Goal: Task Accomplishment & Management: Complete application form

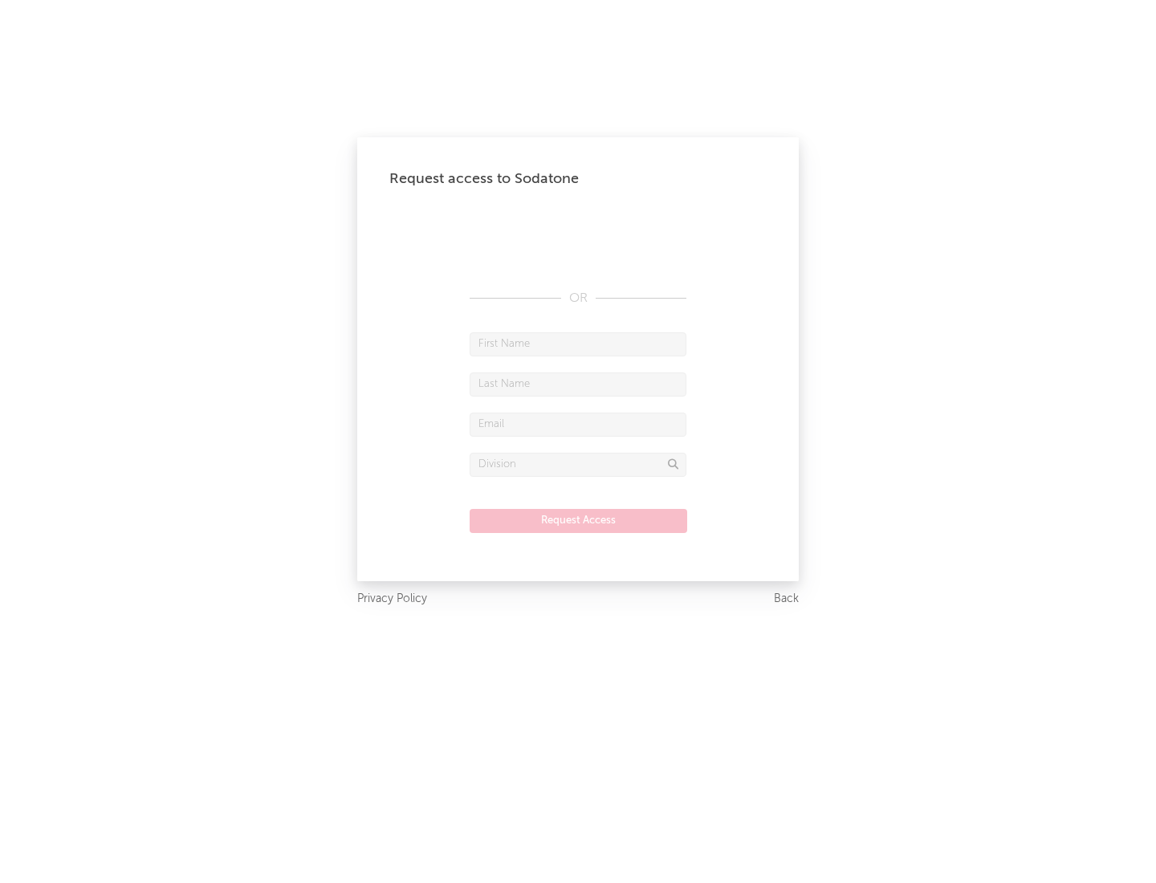
click at [578, 343] on input "text" at bounding box center [577, 344] width 217 height 24
type input "[PERSON_NAME]"
click at [578, 384] on input "text" at bounding box center [577, 384] width 217 height 24
type input "[PERSON_NAME]"
click at [578, 424] on input "text" at bounding box center [577, 425] width 217 height 24
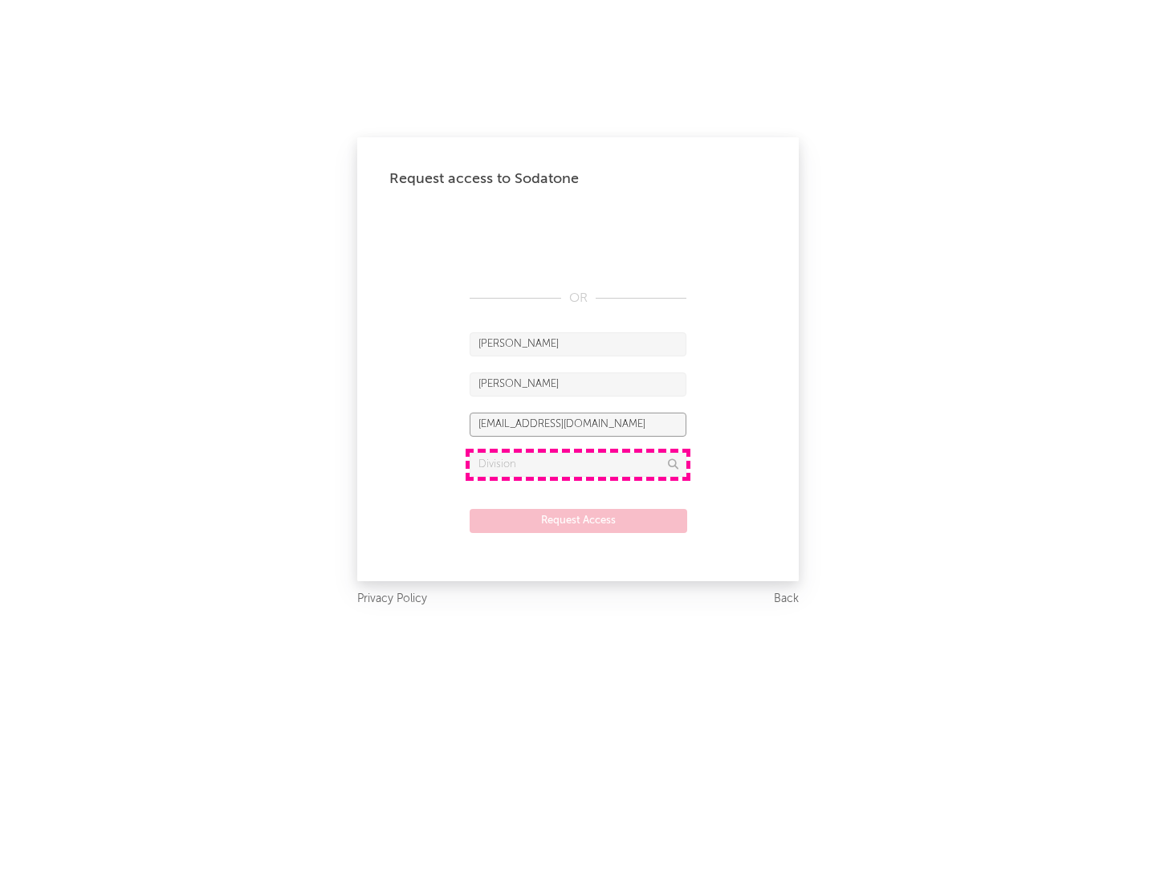
type input "[EMAIL_ADDRESS][DOMAIN_NAME]"
click at [578, 464] on input "text" at bounding box center [577, 465] width 217 height 24
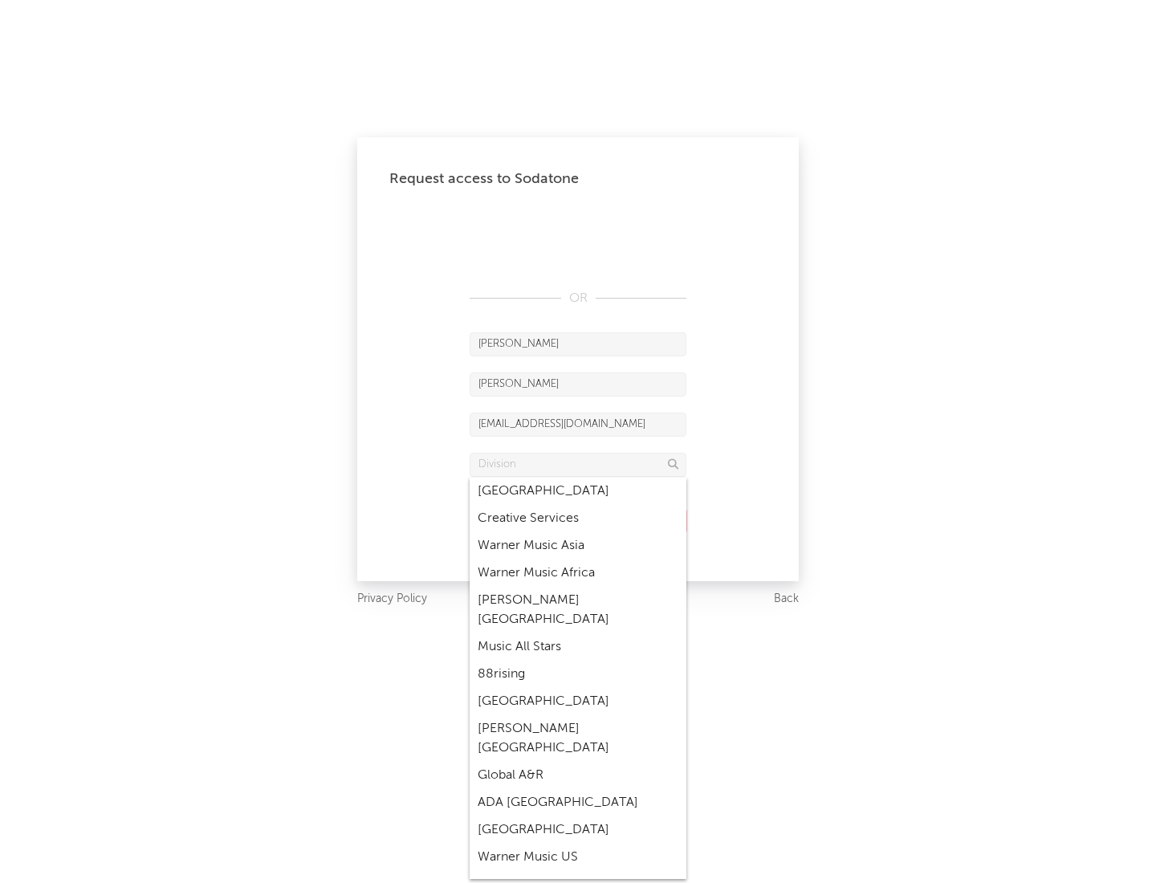
click at [578, 633] on div "Music All Stars" at bounding box center [577, 646] width 217 height 27
type input "Music All Stars"
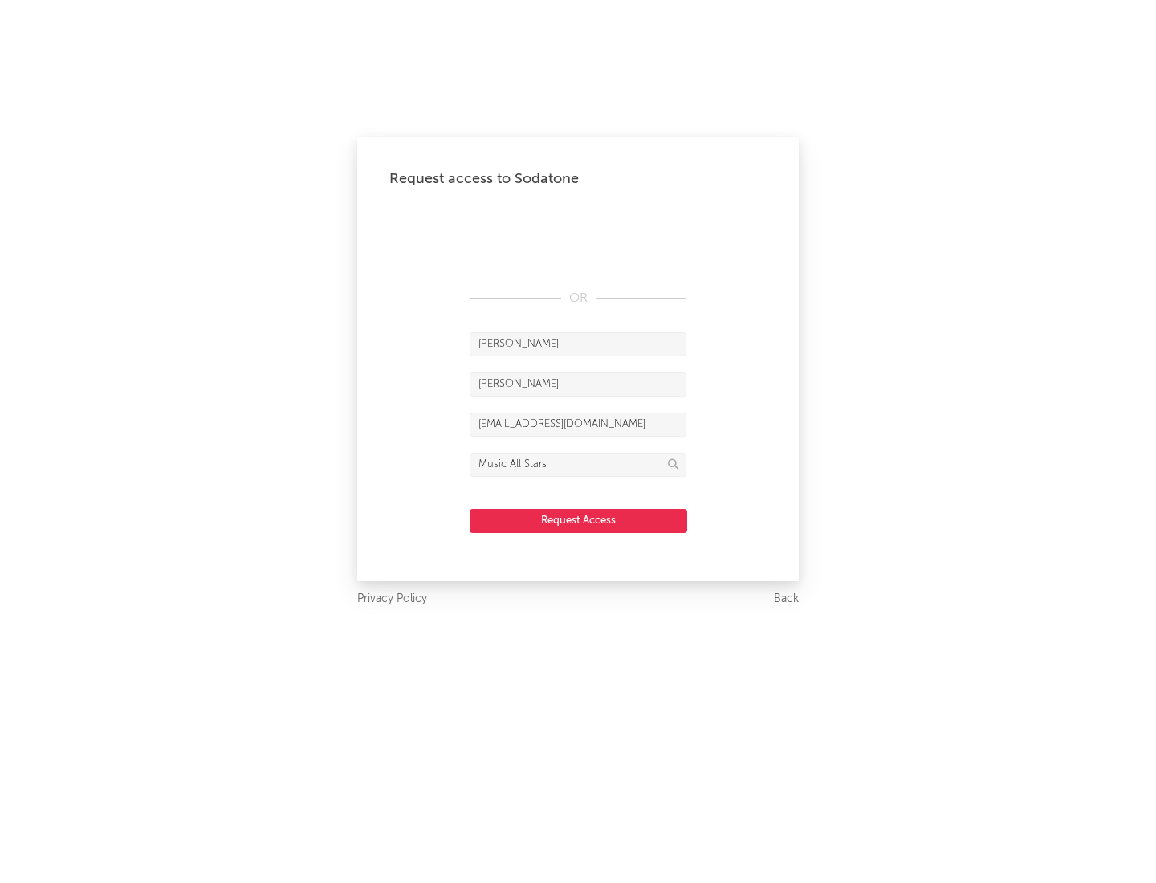
click at [578, 520] on button "Request Access" at bounding box center [577, 521] width 217 height 24
